Goal: Task Accomplishment & Management: Complete application form

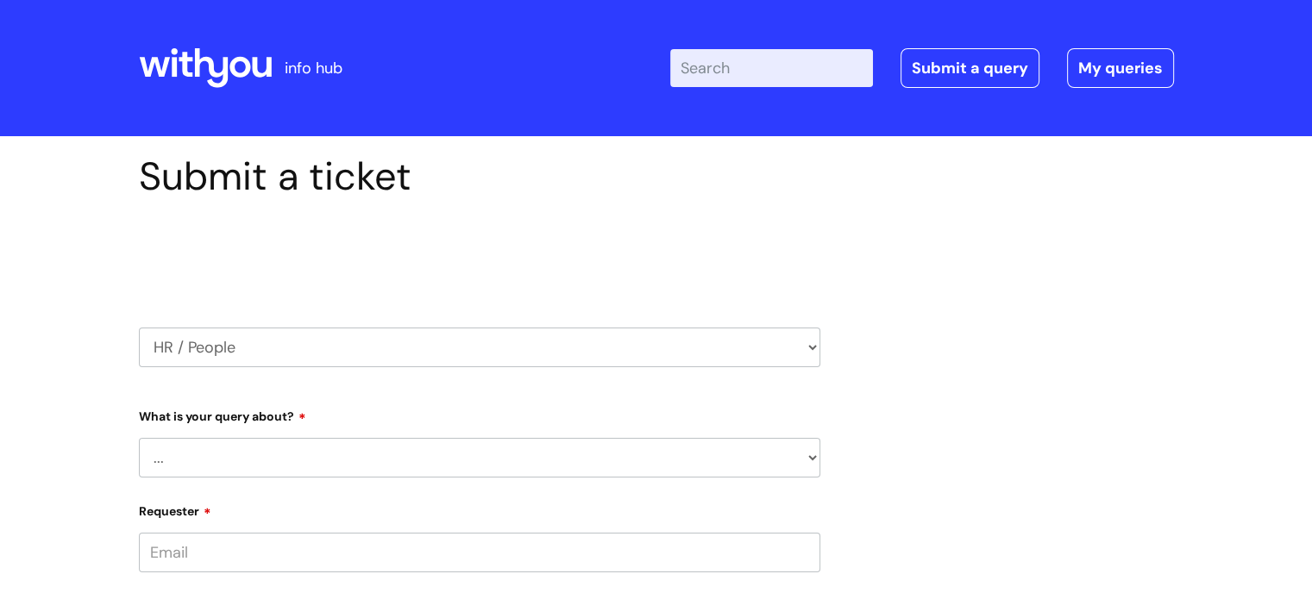
click at [417, 466] on select "... Absence Query Holiday Query Employee change request General HR Query iTrent…" at bounding box center [479, 458] width 681 height 40
select select "Holiday Query"
click at [139, 438] on select "... Absence Query Holiday Query Employee change request General HR Query iTrent…" at bounding box center [479, 458] width 681 height 40
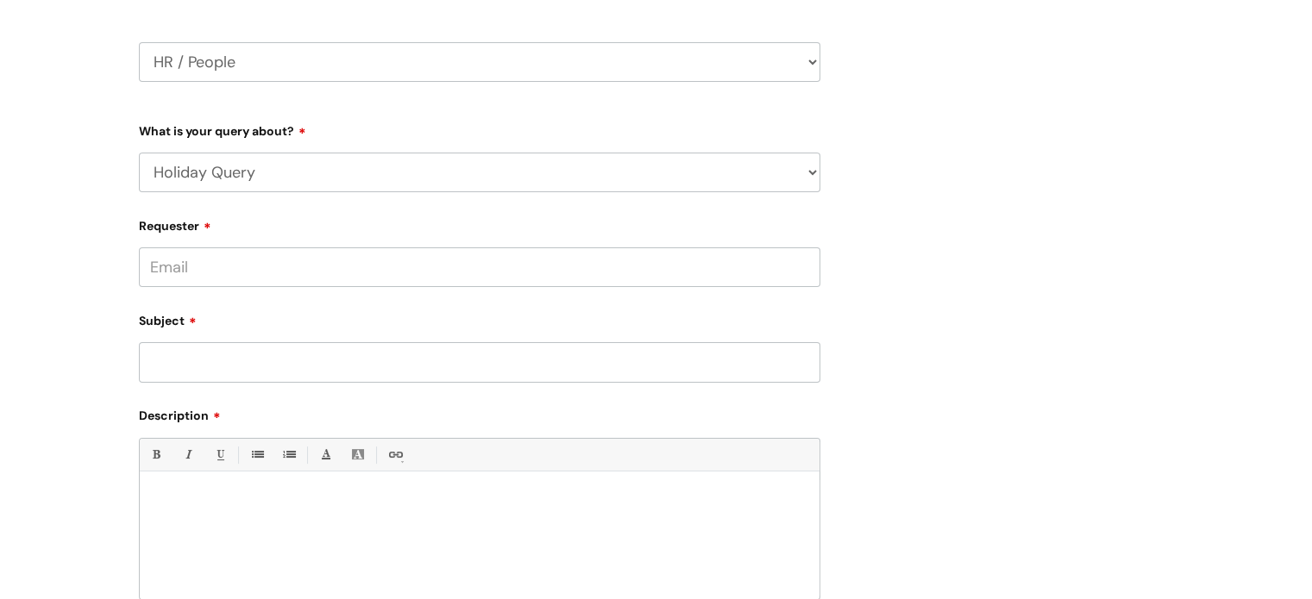
scroll to position [289, 0]
click at [552, 177] on select "... Absence Query Holiday Query Employee change request General HR Query iTrent…" at bounding box center [479, 169] width 681 height 40
click at [139, 149] on select "... Absence Query Holiday Query Employee change request General HR Query iTrent…" at bounding box center [479, 169] width 681 height 40
click at [343, 272] on input "Requester" at bounding box center [479, 264] width 681 height 40
type input "[EMAIL_ADDRESS][PERSON_NAME][DOMAIN_NAME]"
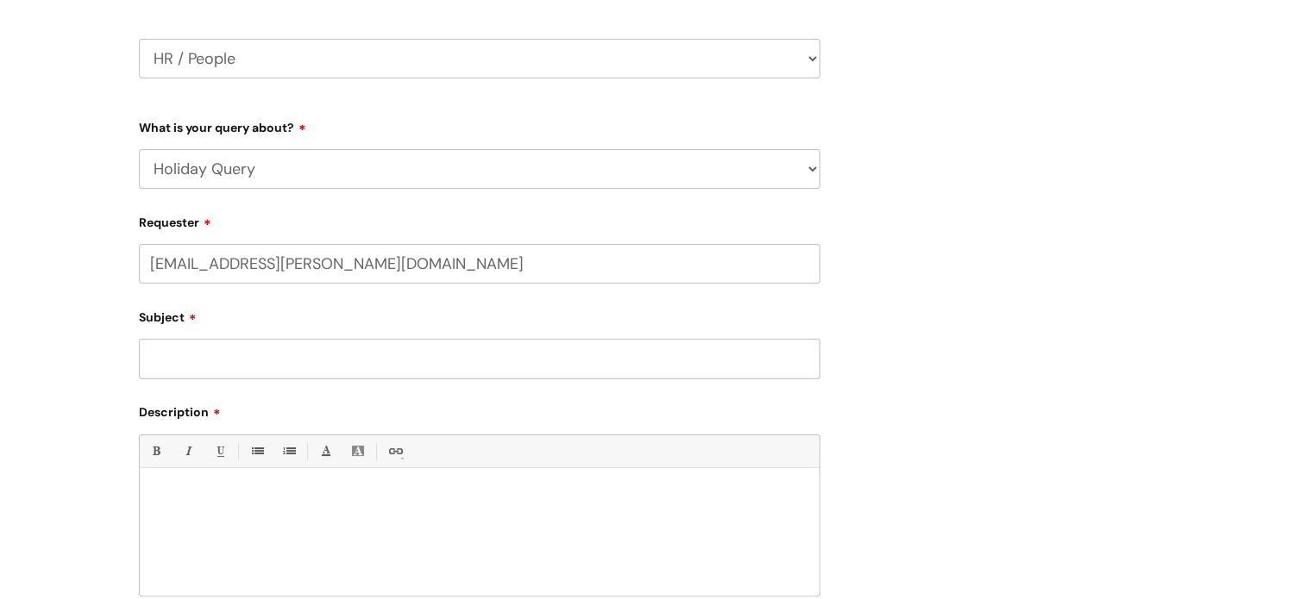
click at [300, 360] on input "Subject" at bounding box center [479, 359] width 681 height 40
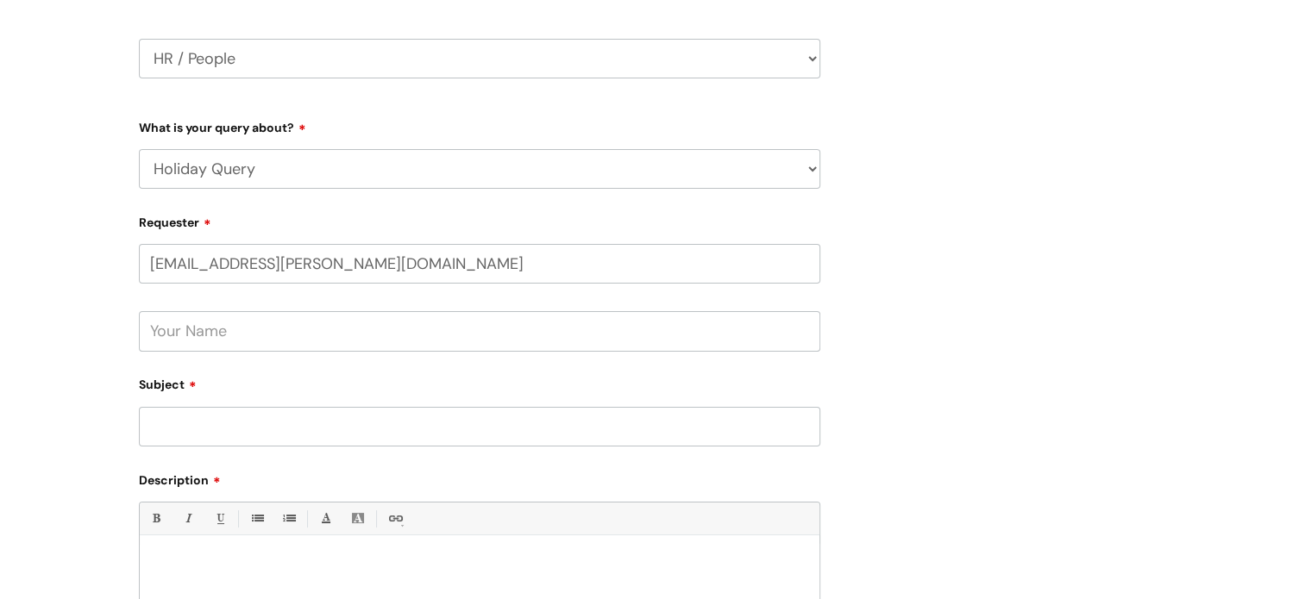
click at [276, 335] on input "text" at bounding box center [479, 331] width 681 height 40
type input "Clare"
click at [220, 425] on input "Subject" at bounding box center [479, 427] width 681 height 40
type input "Tender"
click at [172, 564] on p at bounding box center [480, 565] width 654 height 16
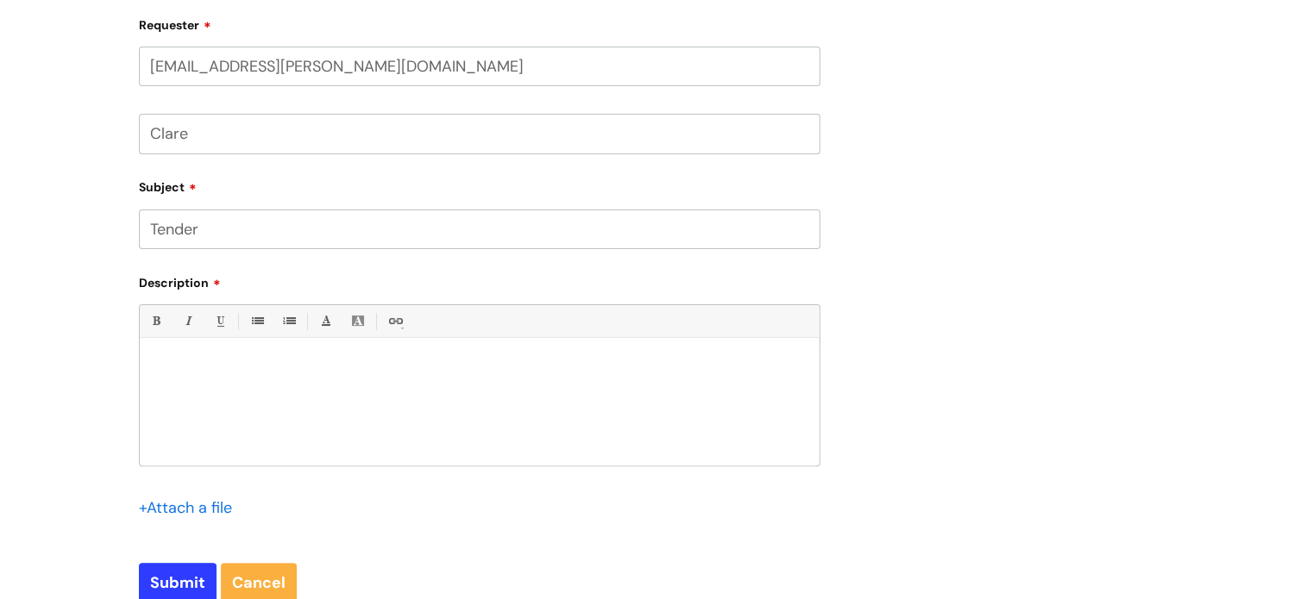
scroll to position [504, 0]
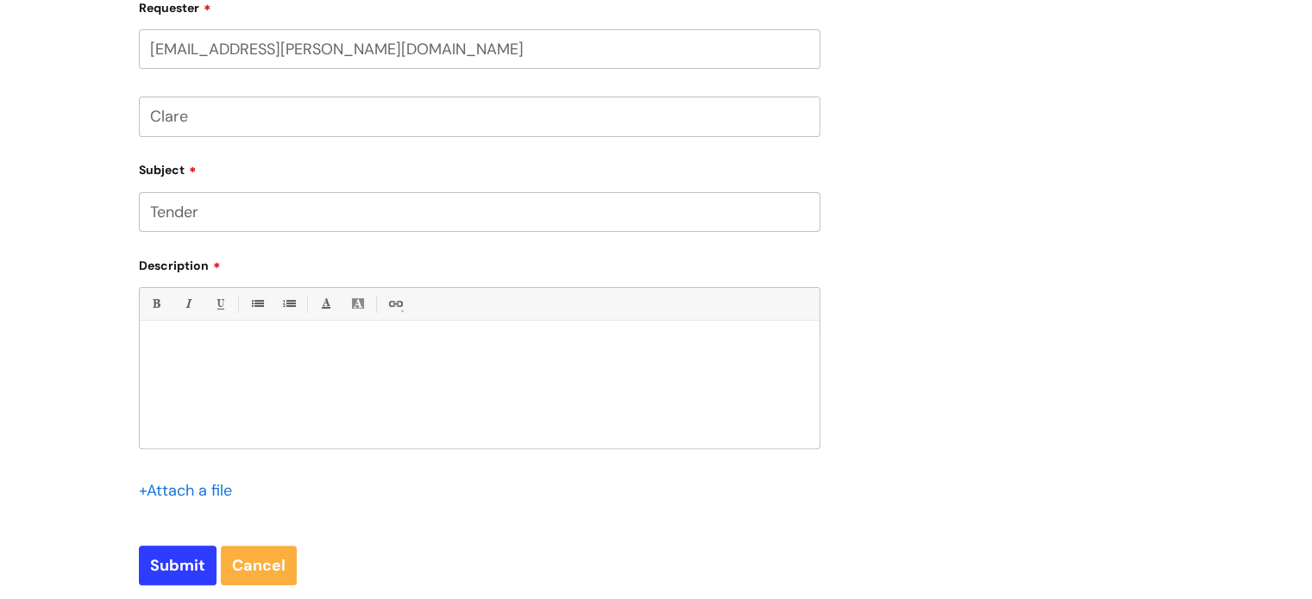
click at [247, 363] on div at bounding box center [480, 388] width 680 height 119
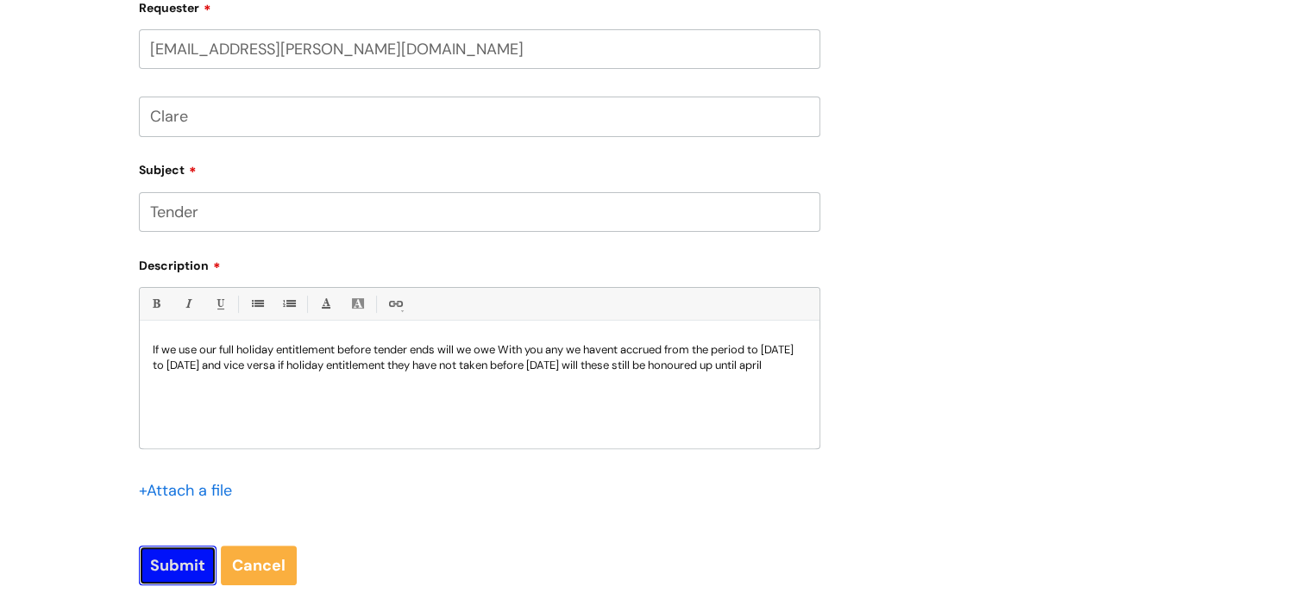
click at [173, 569] on input "Submit" at bounding box center [178, 566] width 78 height 40
type input "Please Wait..."
